Goal: Task Accomplishment & Management: Manage account settings

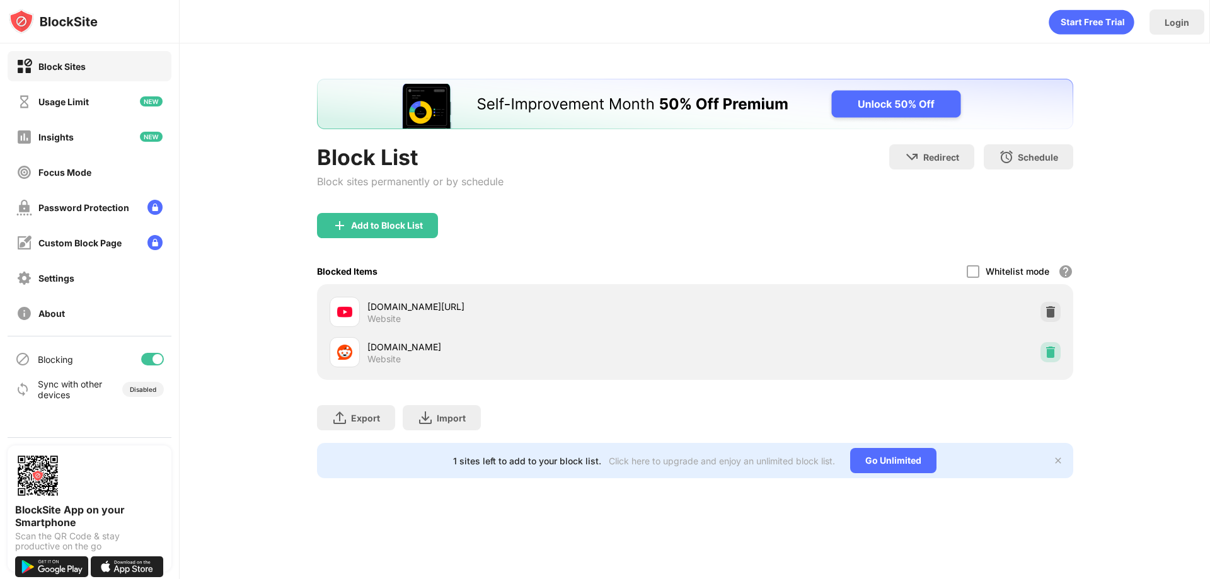
click at [1048, 343] on div at bounding box center [1050, 352] width 20 height 20
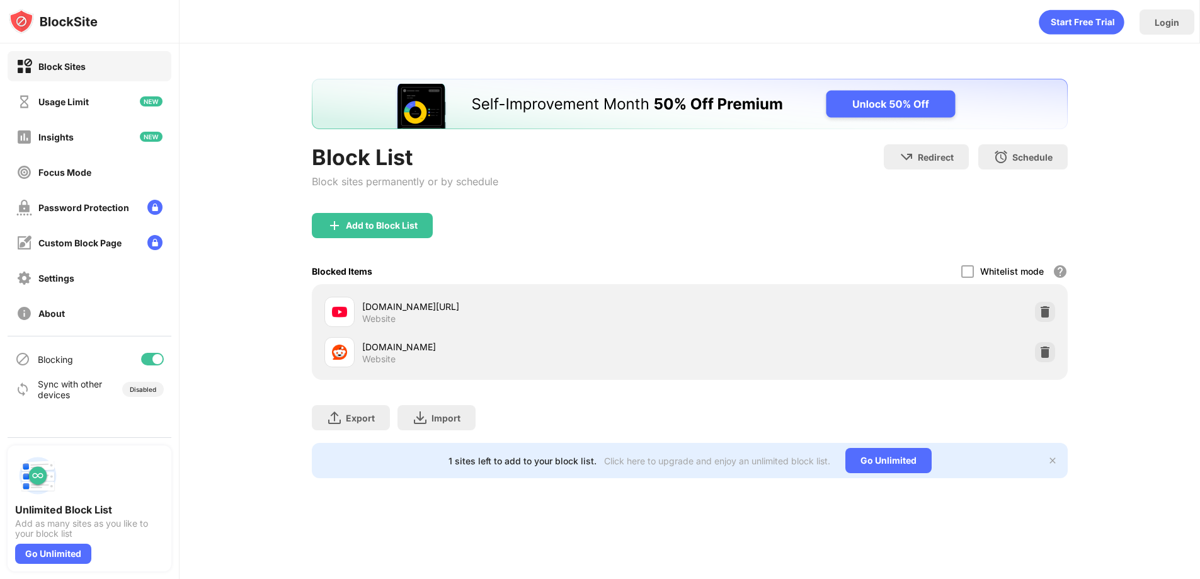
click at [1034, 357] on div "reddit.com Website" at bounding box center [689, 352] width 741 height 40
click at [1043, 354] on img at bounding box center [1045, 352] width 13 height 13
